Goal: Check status: Check status

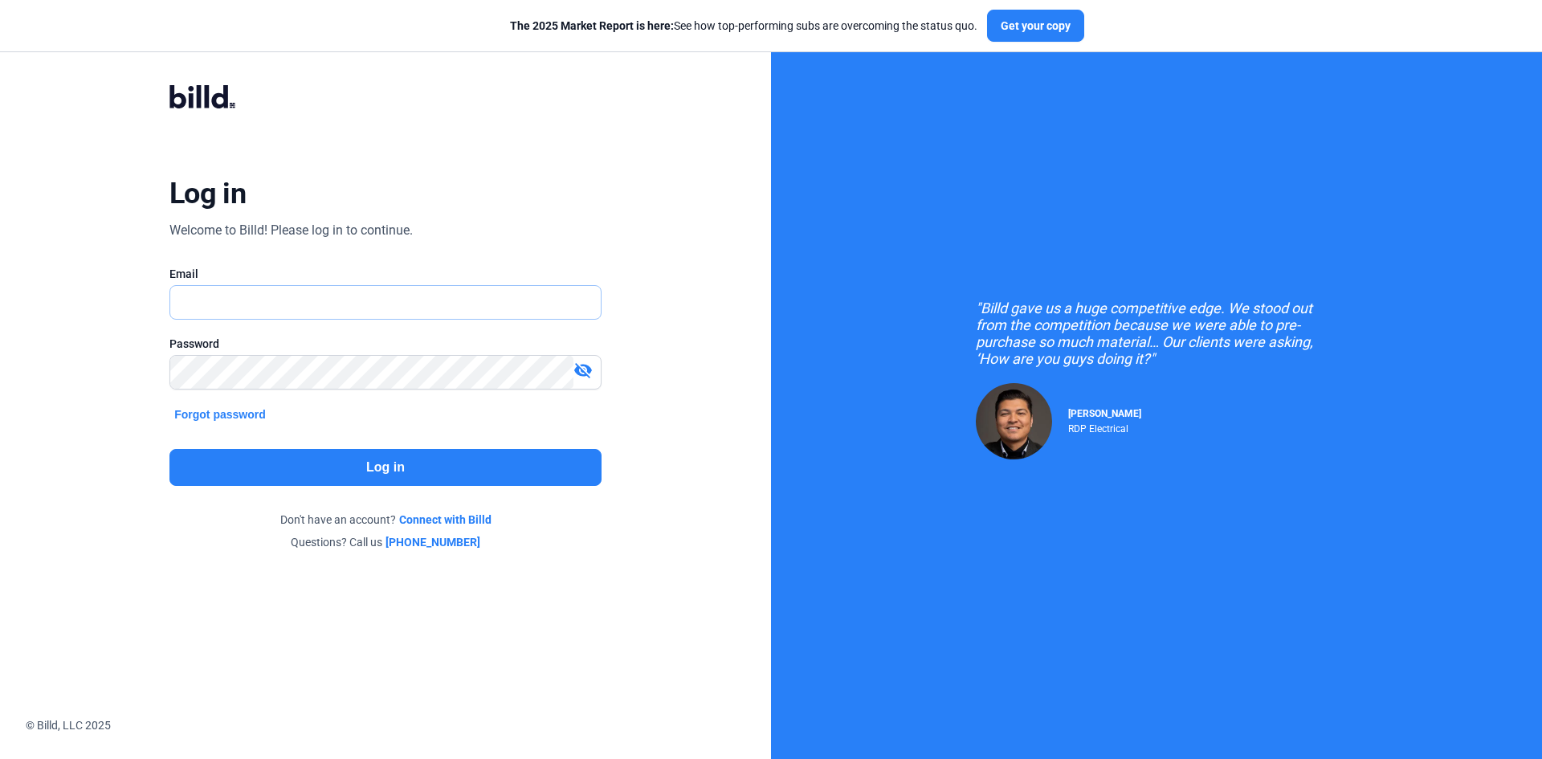
click at [317, 296] on input "text" at bounding box center [385, 302] width 430 height 33
type input "[PERSON_NAME][EMAIL_ADDRESS][DOMAIN_NAME]"
click at [497, 462] on button "Log in" at bounding box center [385, 467] width 432 height 37
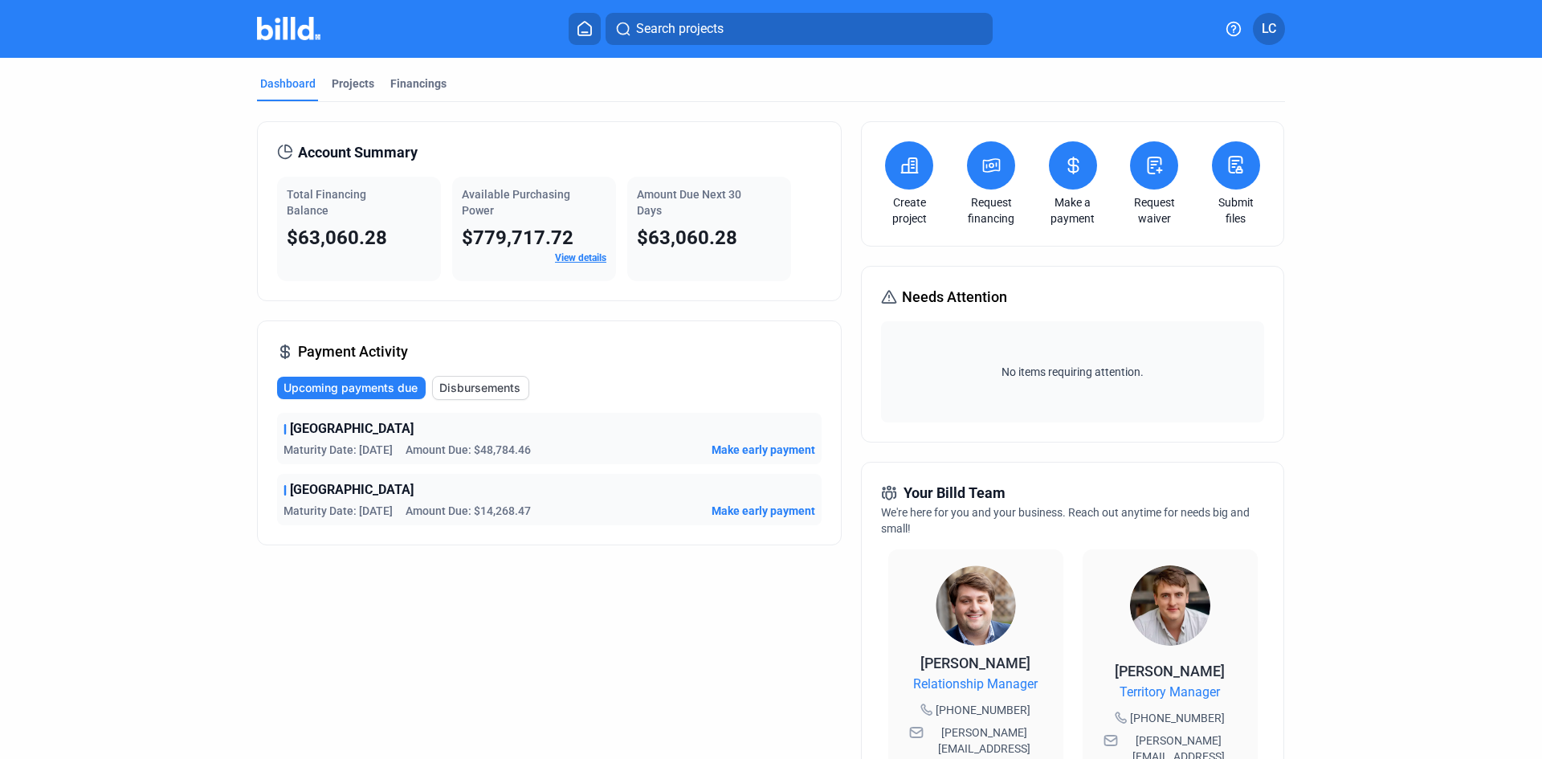
click at [442, 440] on div "Powder Springs Municipal Maturity Date: [DATE] Amount Due: $48,784.46 Make earl…" at bounding box center [549, 438] width 544 height 51
